Goal: Find specific page/section: Find specific page/section

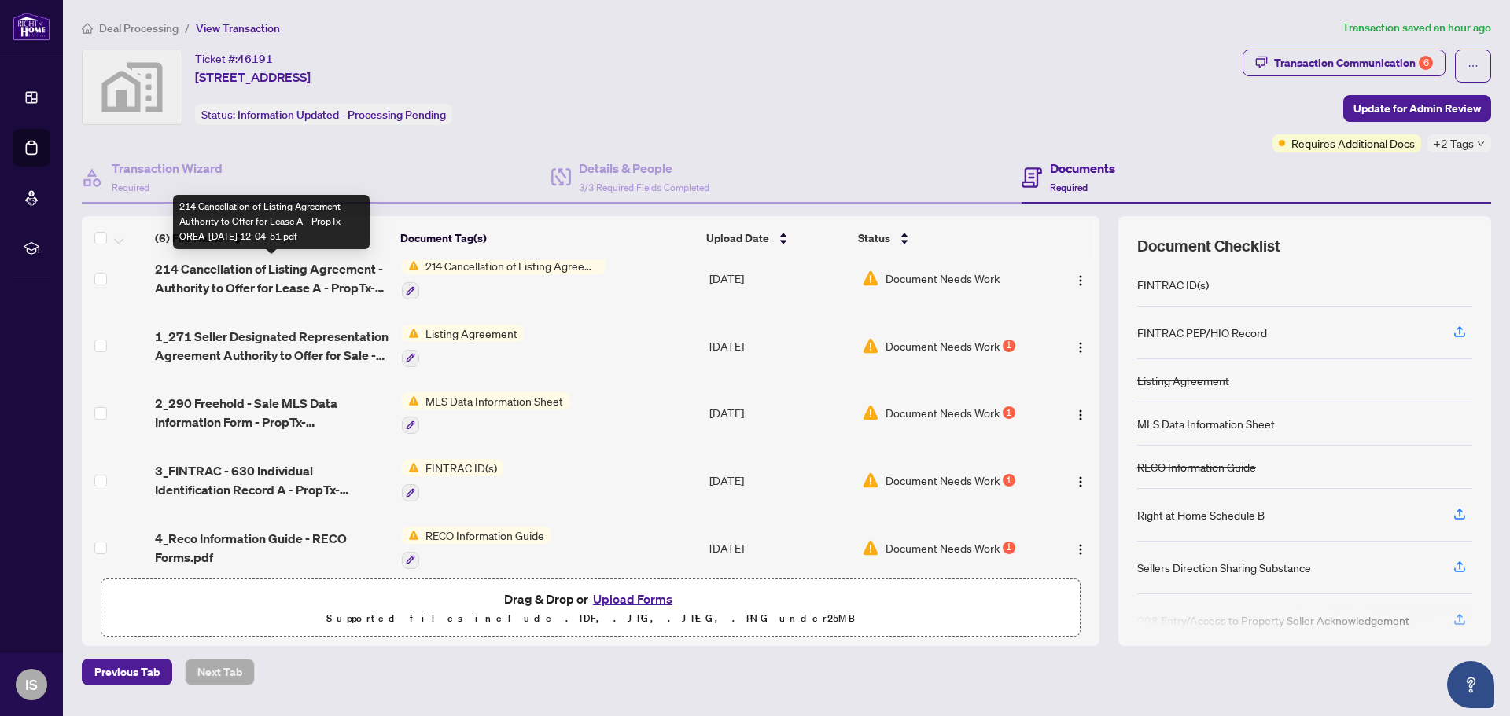
scroll to position [93, 0]
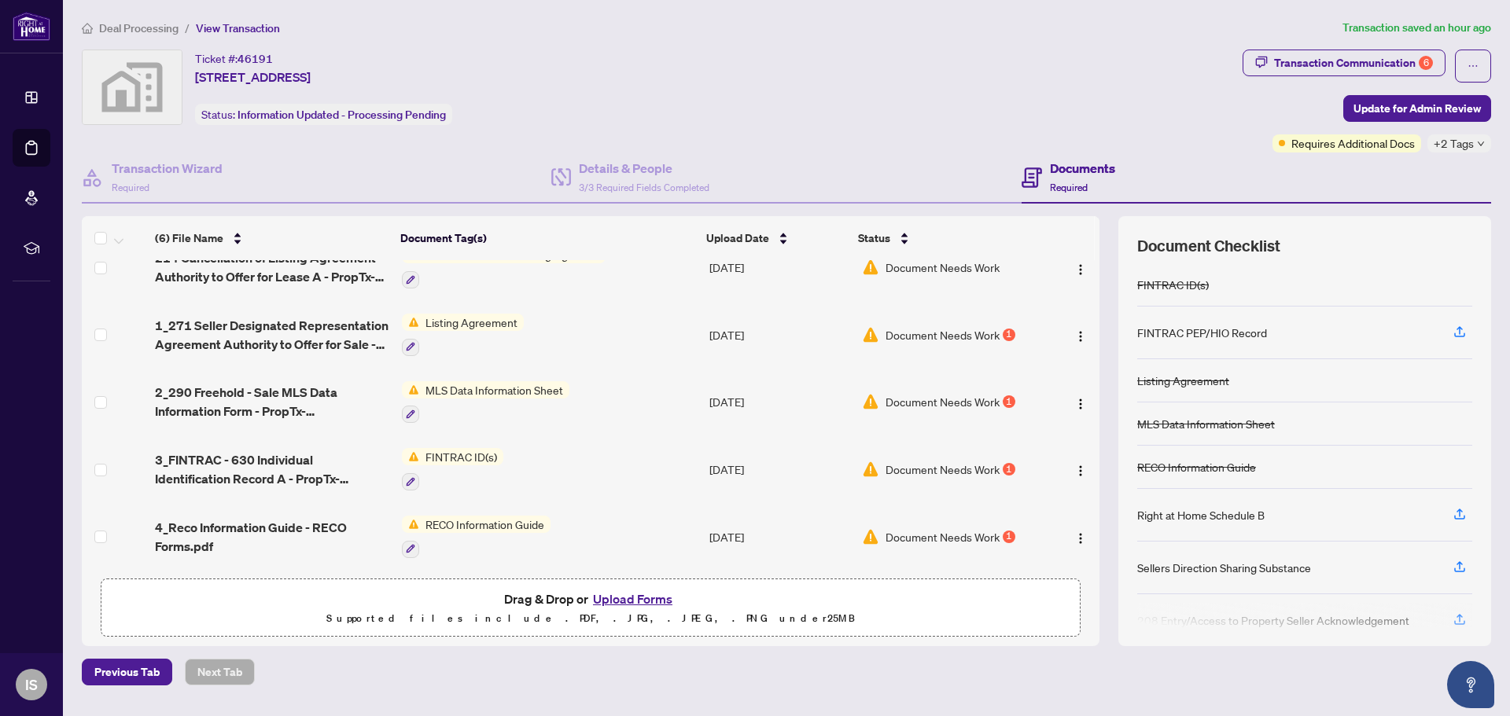
click at [512, 83] on div "Ticket #: 46191 9 Gianmarco Way, Maple, ON, Canada Status: Information Updated …" at bounding box center [659, 87] width 1154 height 75
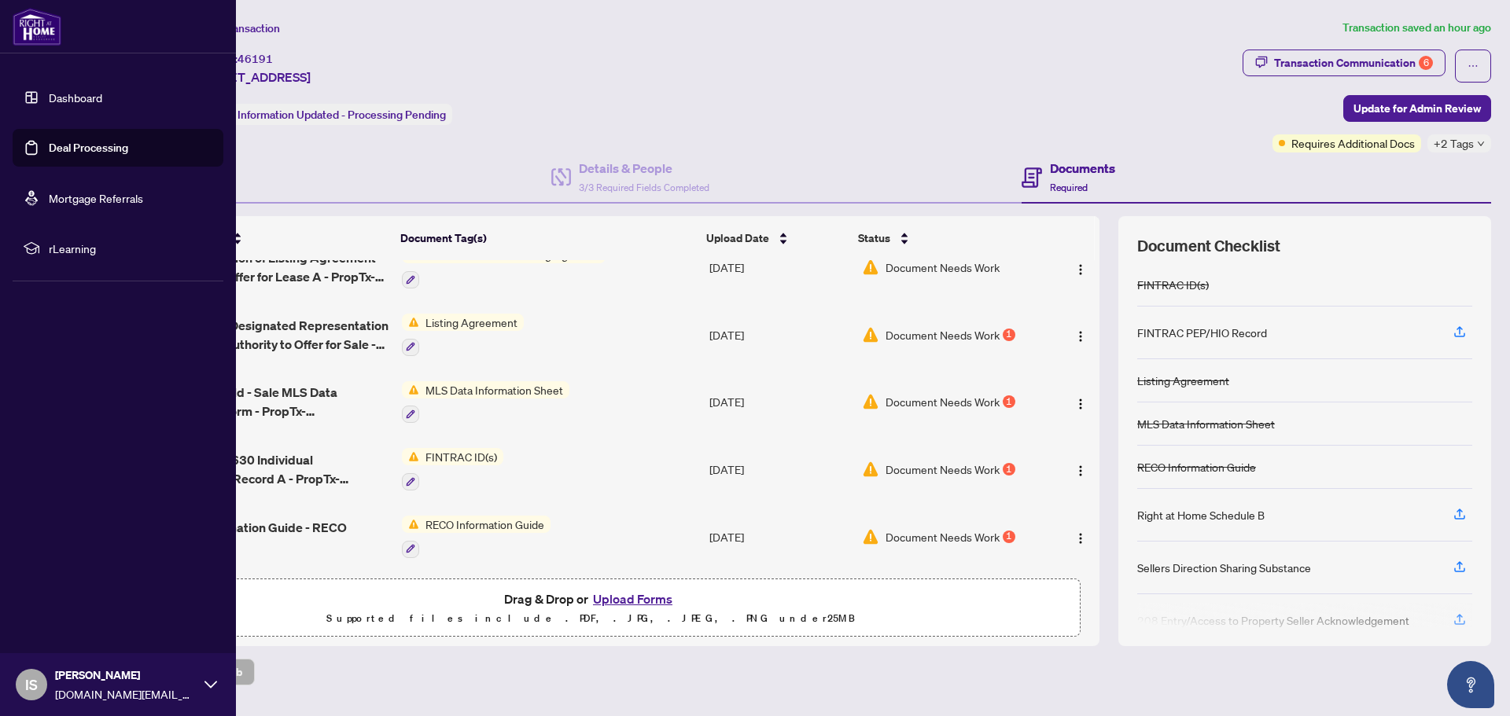
click at [80, 144] on link "Deal Processing" at bounding box center [88, 148] width 79 height 14
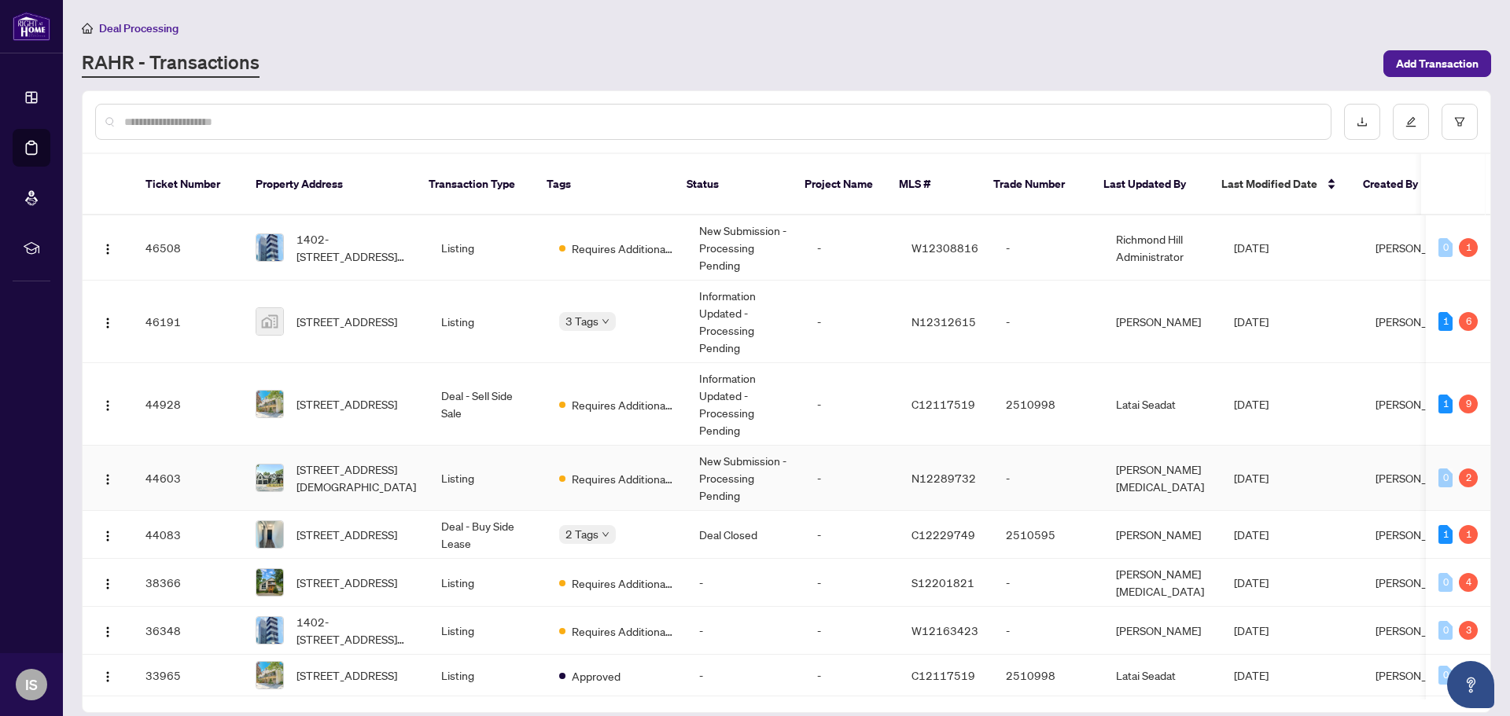
click at [494, 458] on td "Listing" at bounding box center [488, 478] width 118 height 65
